Goal: Entertainment & Leisure: Consume media (video, audio)

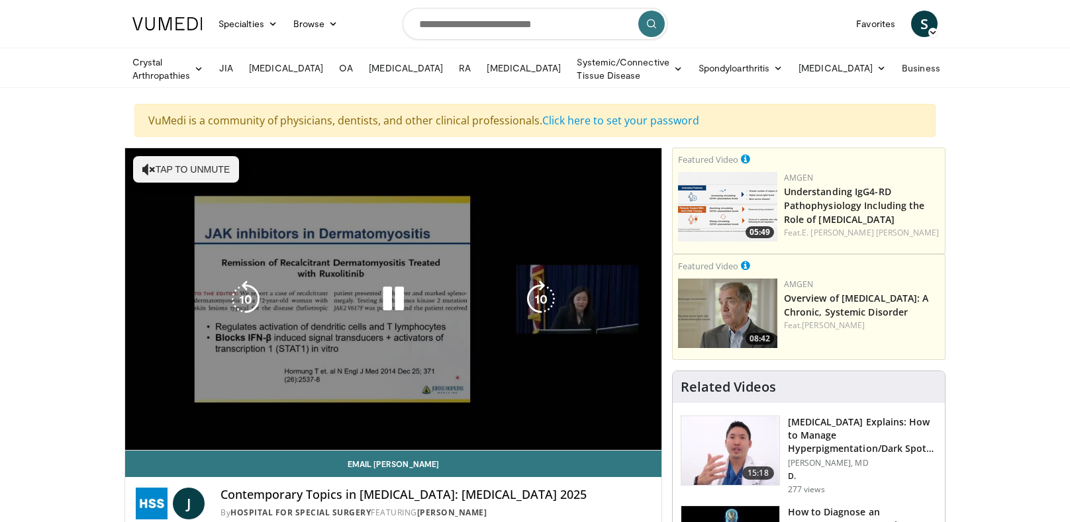
click at [517, 422] on div "10 seconds Tap to unmute" at bounding box center [393, 299] width 536 height 302
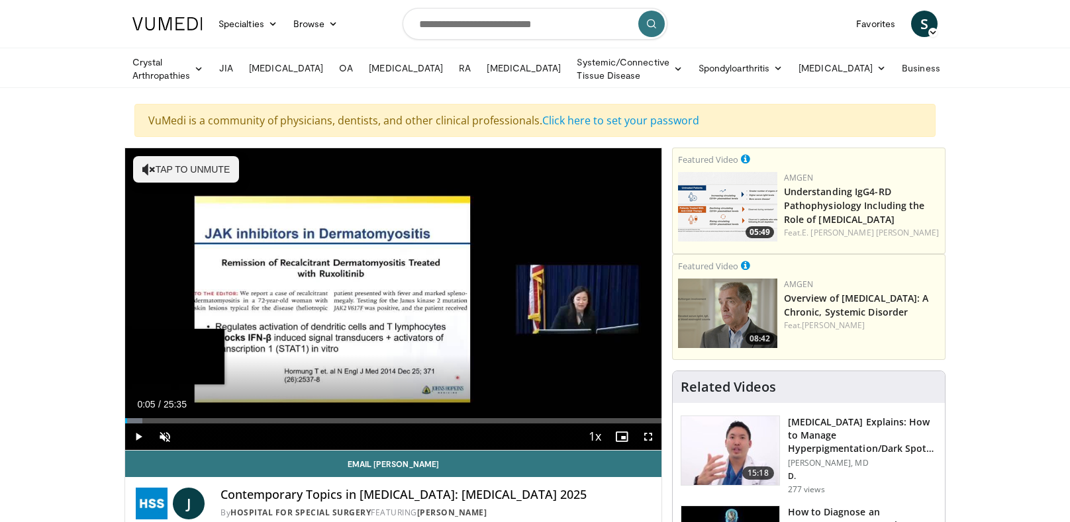
click at [542, 414] on div "Loaded : 3.25% 00:05" at bounding box center [393, 417] width 536 height 13
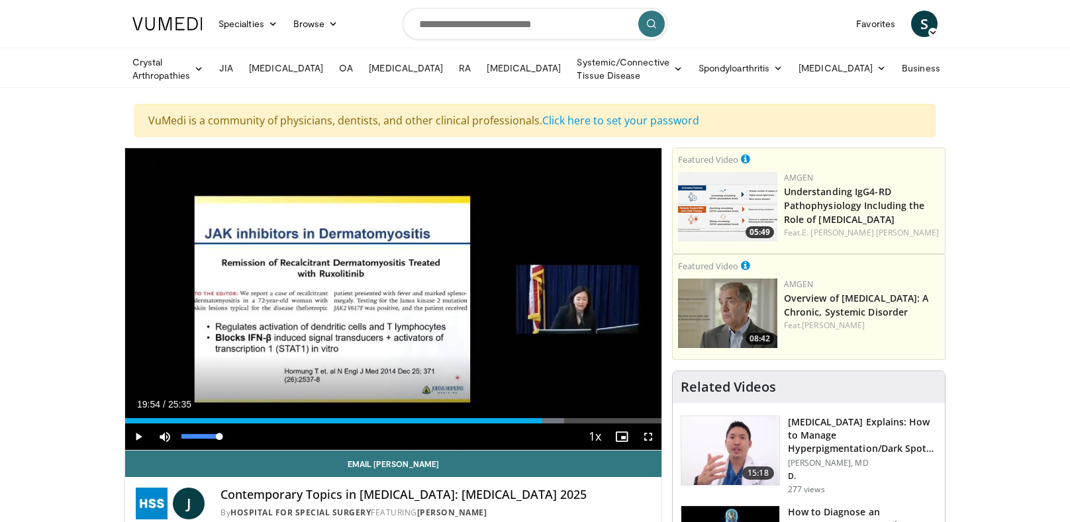
click at [181, 434] on div "Volume Level" at bounding box center [200, 436] width 38 height 5
click at [550, 424] on div "Current Time 19:54 / Duration 25:35 Play Skip Backward Skip Forward Mute 0% Loa…" at bounding box center [393, 437] width 536 height 26
click at [542, 419] on div "19:54" at bounding box center [333, 421] width 417 height 5
click at [579, 413] on div "Loaded : 85.20% 21:41 20:41" at bounding box center [393, 417] width 536 height 13
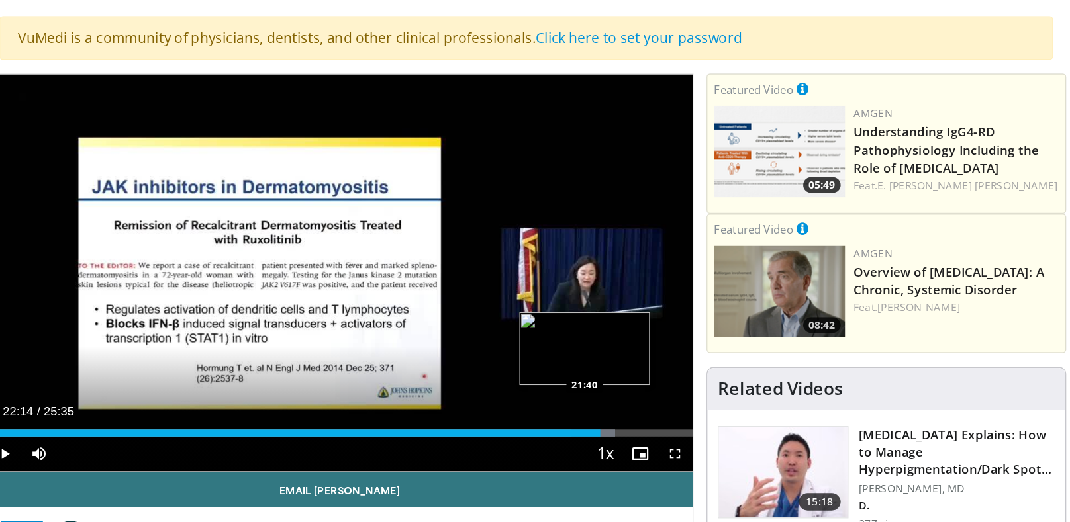
click at [591, 419] on div "22:14" at bounding box center [358, 421] width 466 height 5
click at [601, 420] on div "22:44" at bounding box center [363, 421] width 476 height 5
click at [619, 412] on div "Loaded : 94.30% 23:36 23:07" at bounding box center [393, 417] width 536 height 13
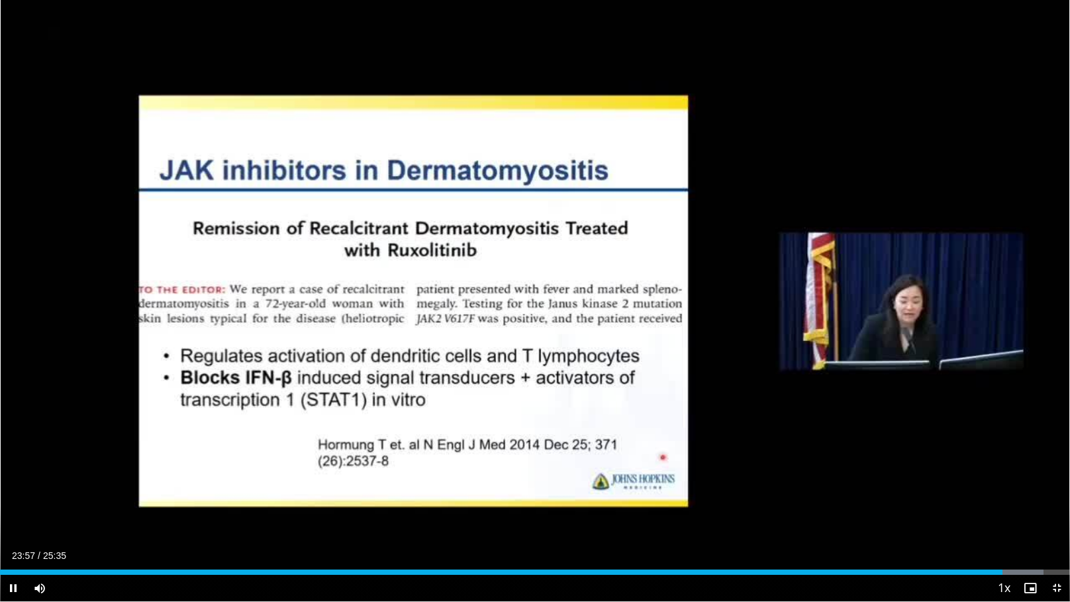
click at [460, 326] on div "10 seconds Tap to unmute" at bounding box center [535, 300] width 1070 height 601
click at [485, 325] on div "10 seconds Tap to unmute" at bounding box center [535, 300] width 1070 height 601
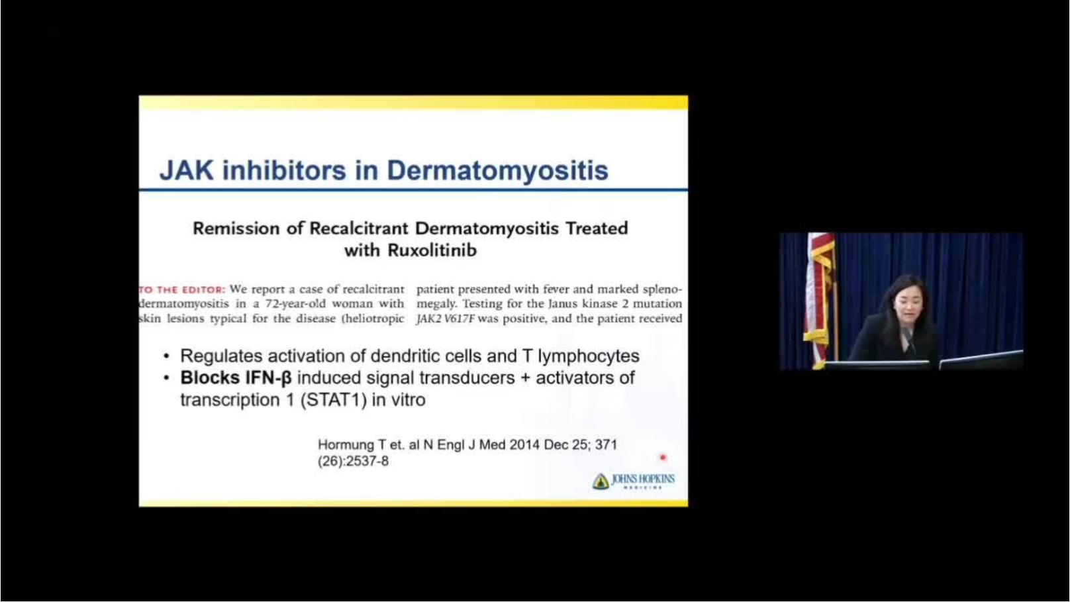
click at [499, 232] on div "10 seconds Tap to unmute" at bounding box center [535, 300] width 1070 height 601
